Goal: Information Seeking & Learning: Learn about a topic

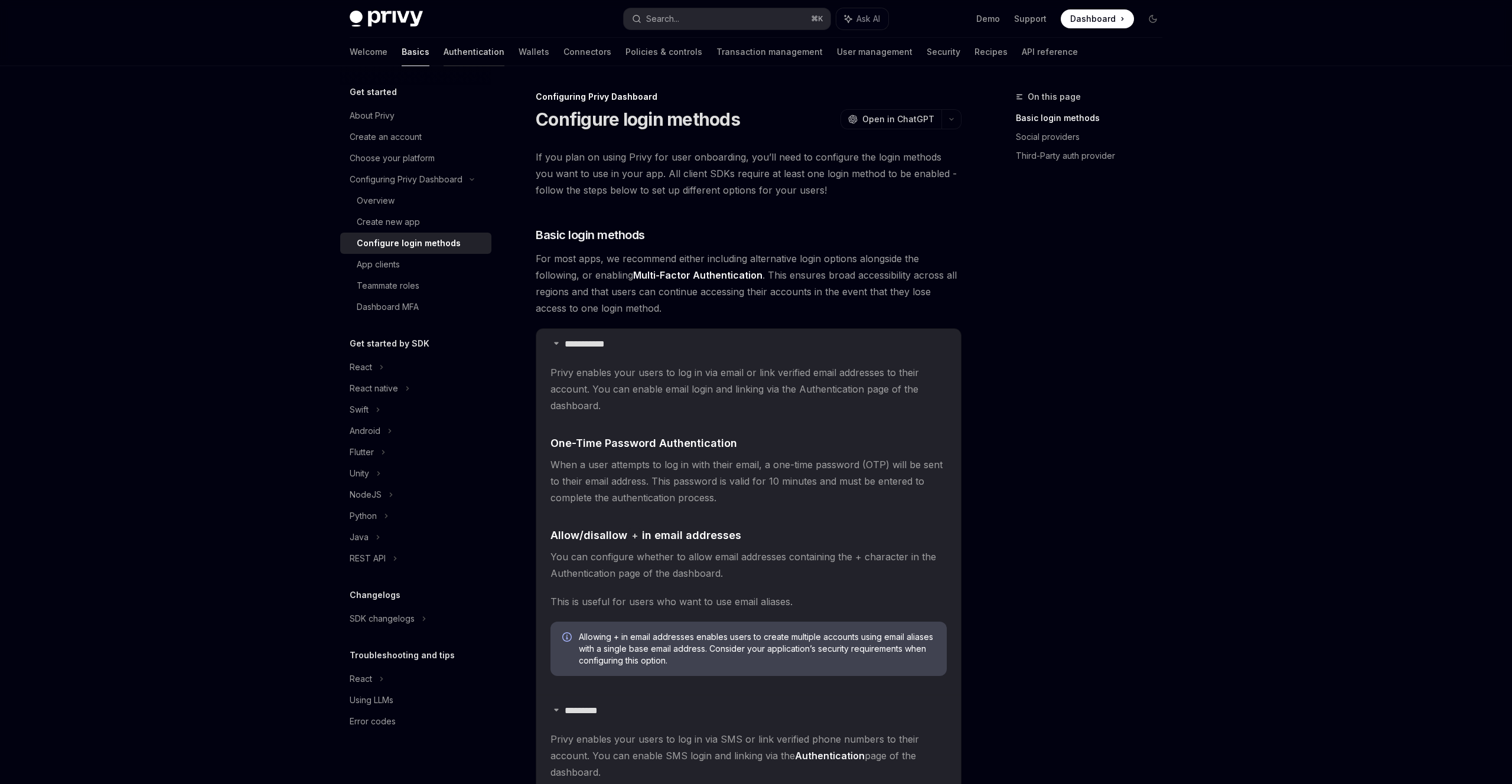
click at [444, 51] on link "Authentication" at bounding box center [474, 51] width 61 height 28
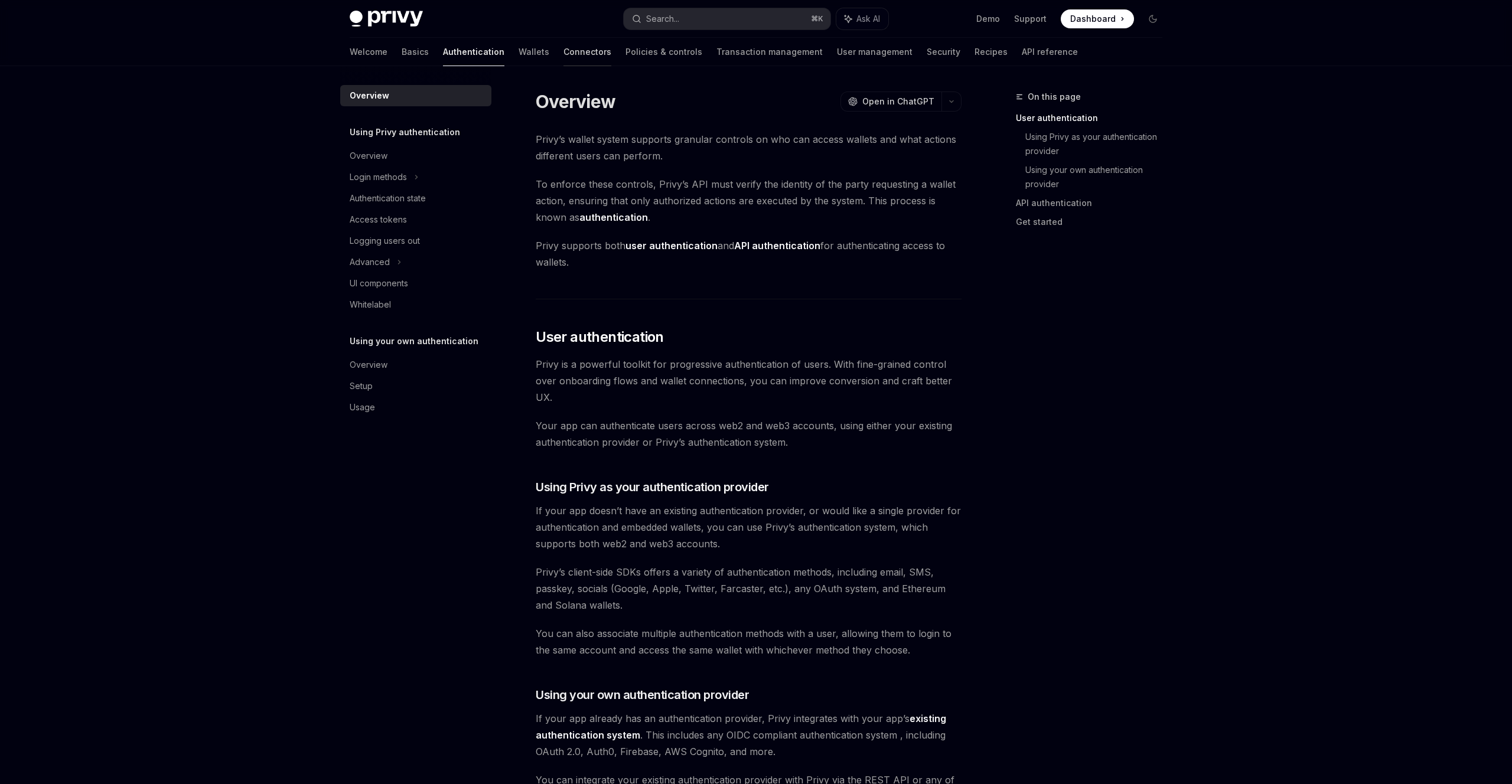
click at [563, 51] on link "Connectors" at bounding box center [587, 51] width 48 height 28
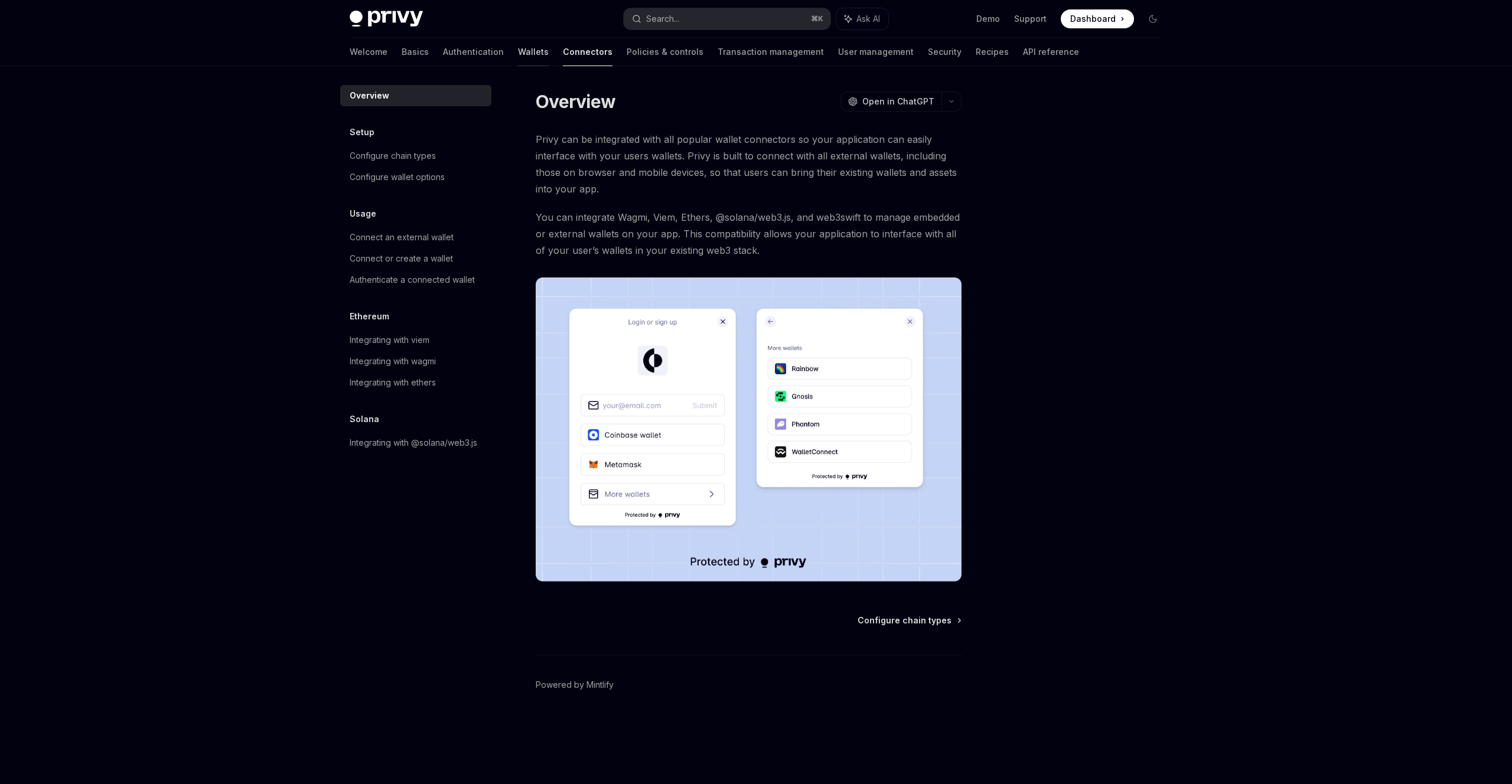
click at [518, 49] on link "Wallets" at bounding box center [533, 51] width 31 height 28
type textarea "*"
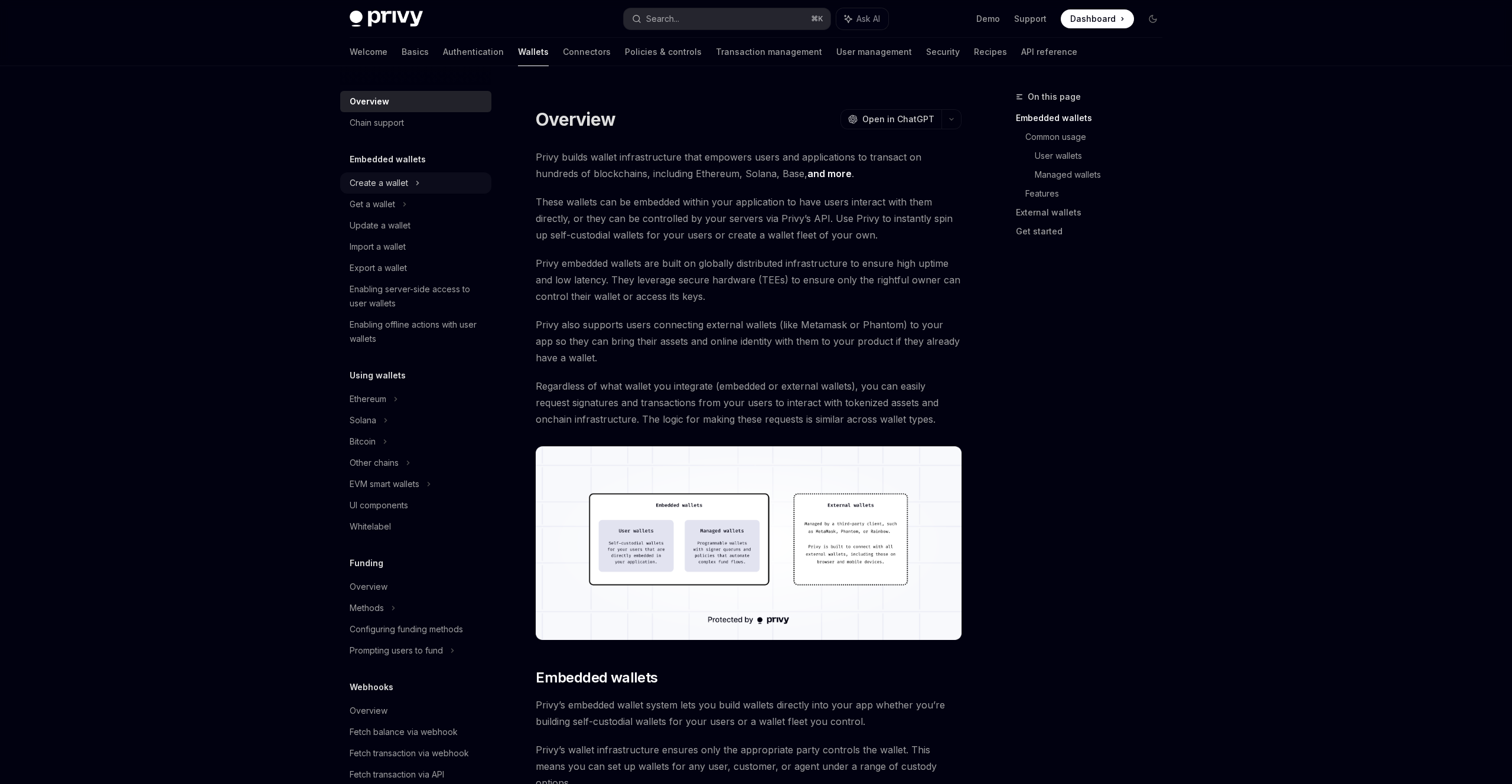
click at [391, 185] on div "Create a wallet" at bounding box center [379, 183] width 58 height 14
